Goal: Find specific fact: Find contact information

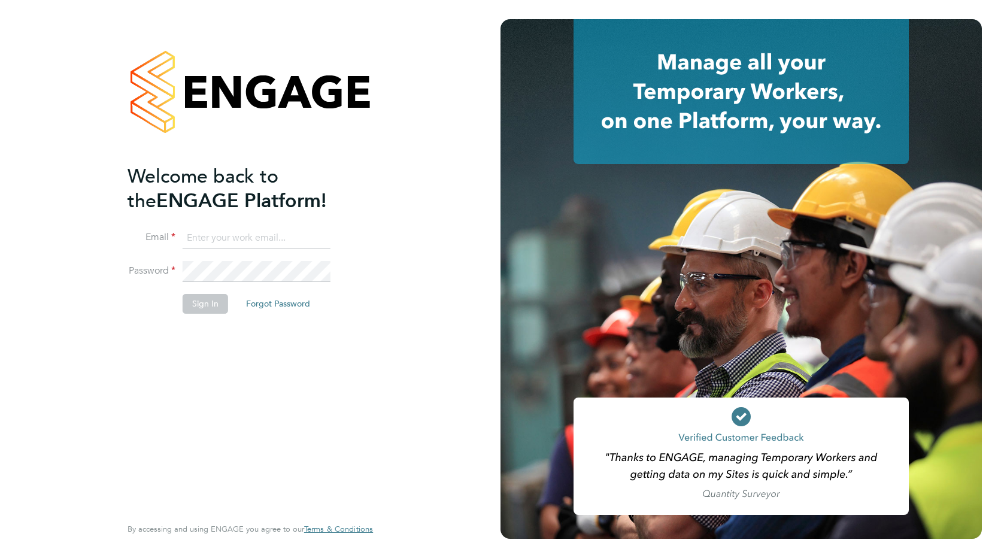
type input "admin@crestplus.com"
click at [207, 303] on button "Sign In" at bounding box center [205, 303] width 45 height 19
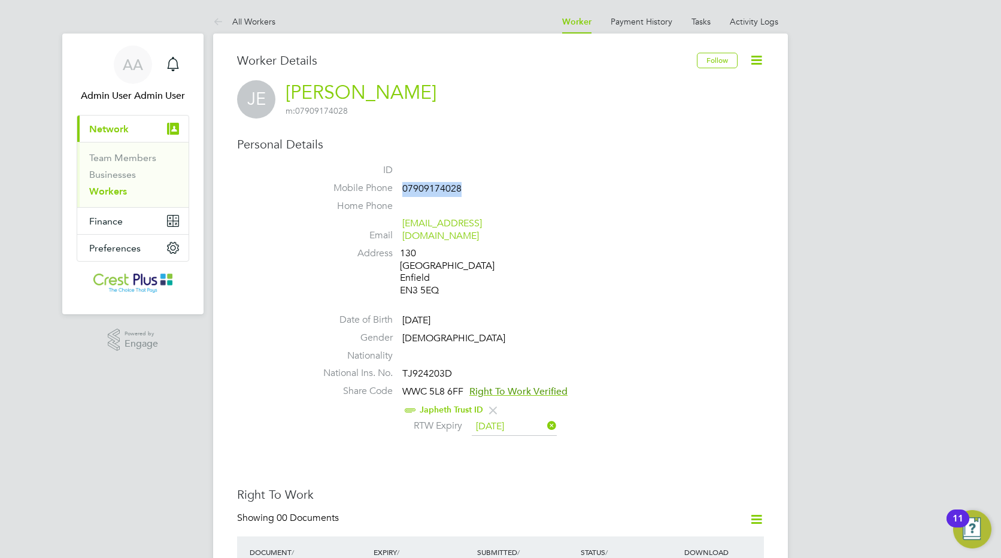
click at [405, 190] on span "07909174028" at bounding box center [431, 189] width 59 height 12
drag, startPoint x: 465, startPoint y: 190, endPoint x: 404, endPoint y: 193, distance: 61.1
click at [404, 193] on li "Mobile Phone 07440665560" at bounding box center [536, 191] width 455 height 18
copy span "07440665560"
